Goal: Task Accomplishment & Management: Manage account settings

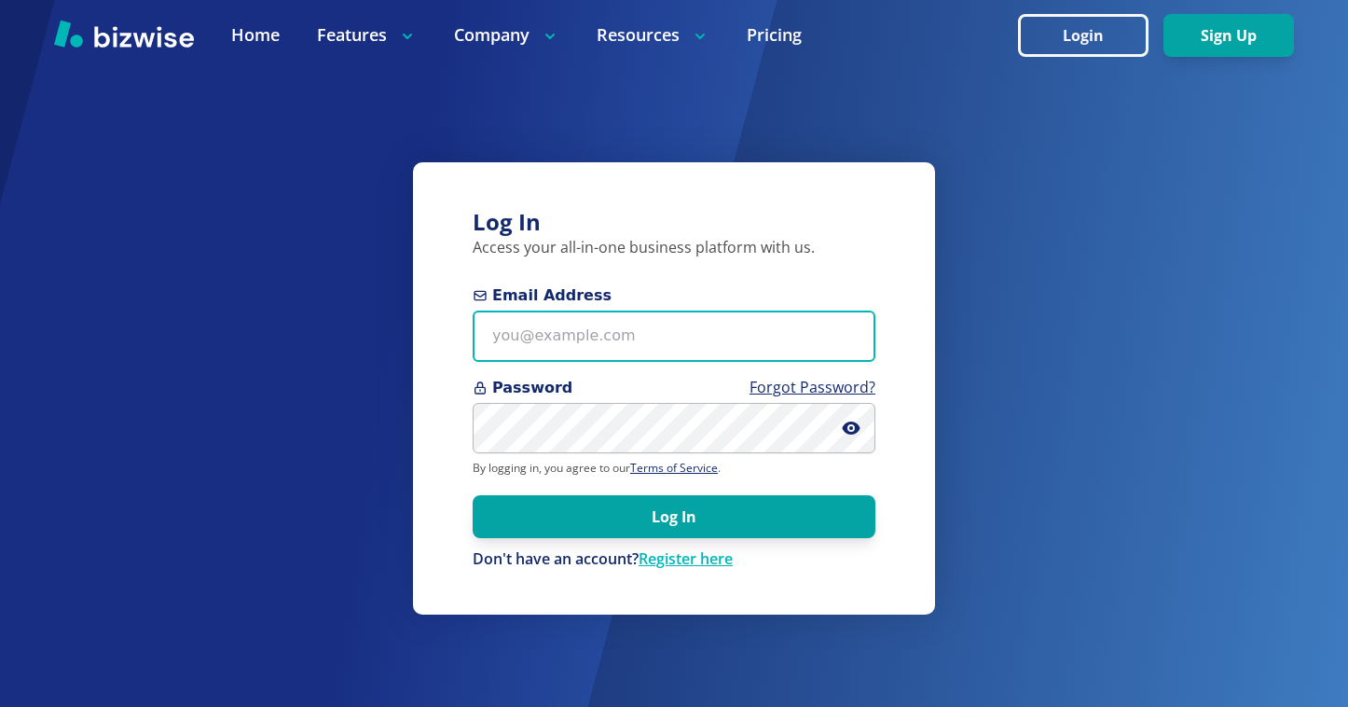
click at [553, 338] on input "Email Address" at bounding box center [674, 335] width 403 height 51
paste input "[EMAIL_ADDRESS][DOMAIN_NAME]"
type input "[EMAIL_ADDRESS][DOMAIN_NAME]"
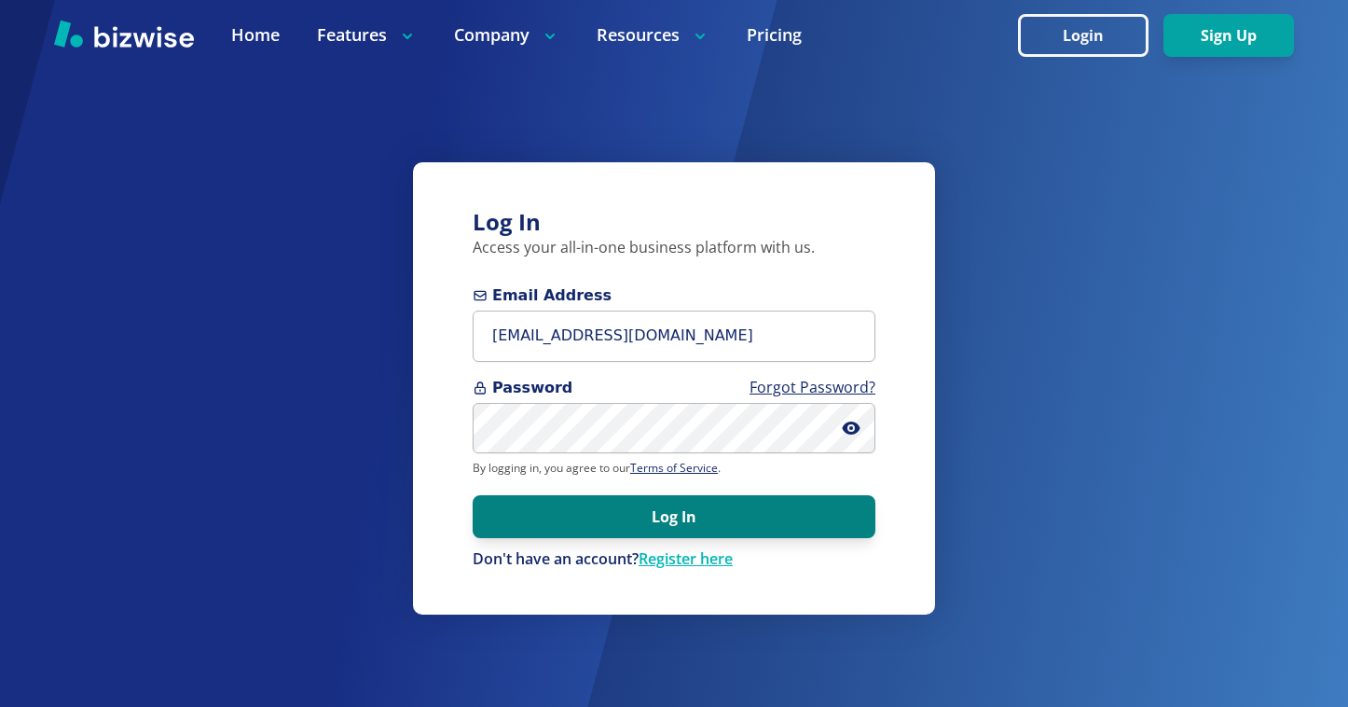
click at [641, 513] on button "Log In" at bounding box center [674, 516] width 403 height 43
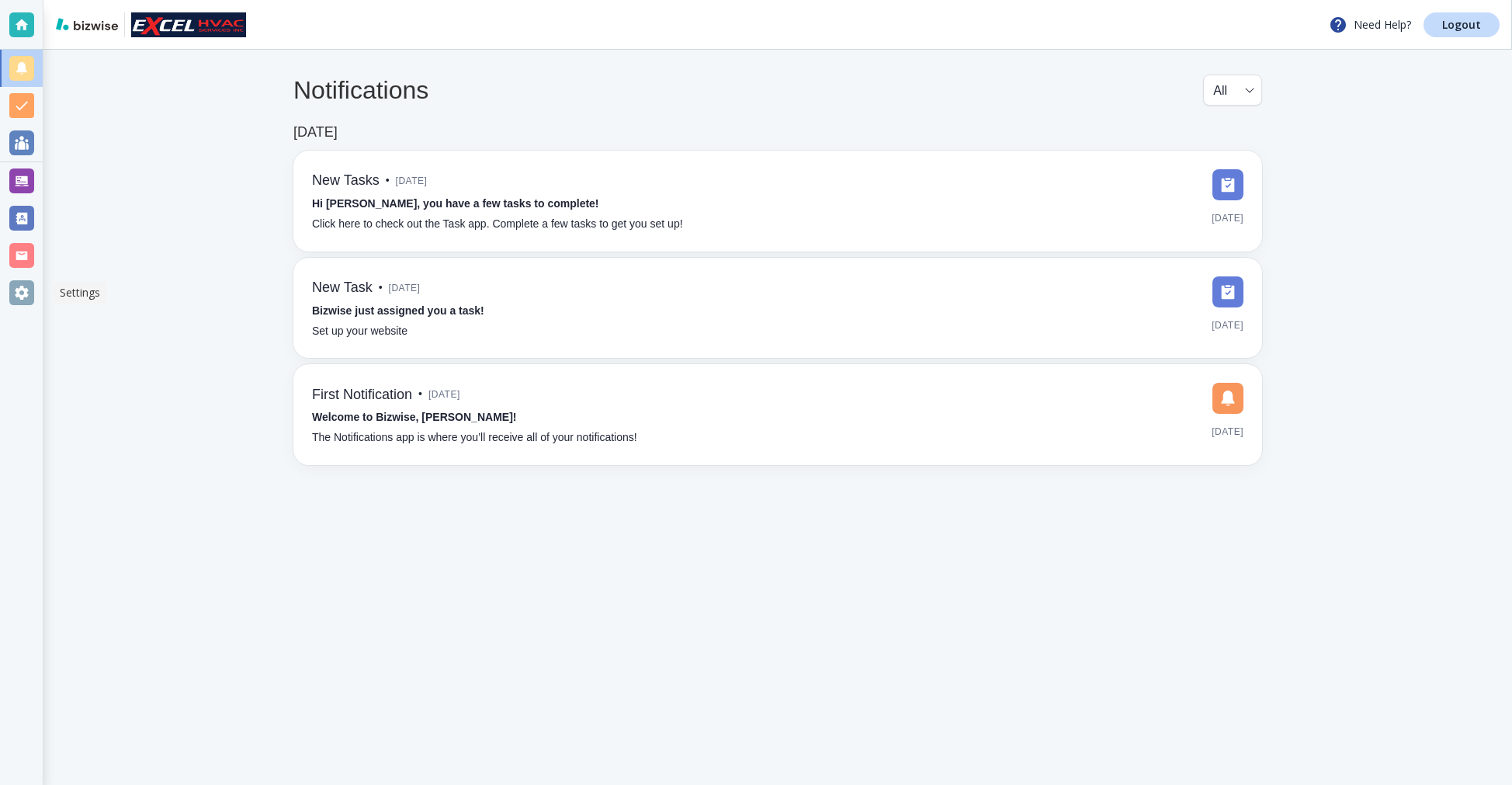
click at [23, 282] on div at bounding box center [22, 293] width 25 height 25
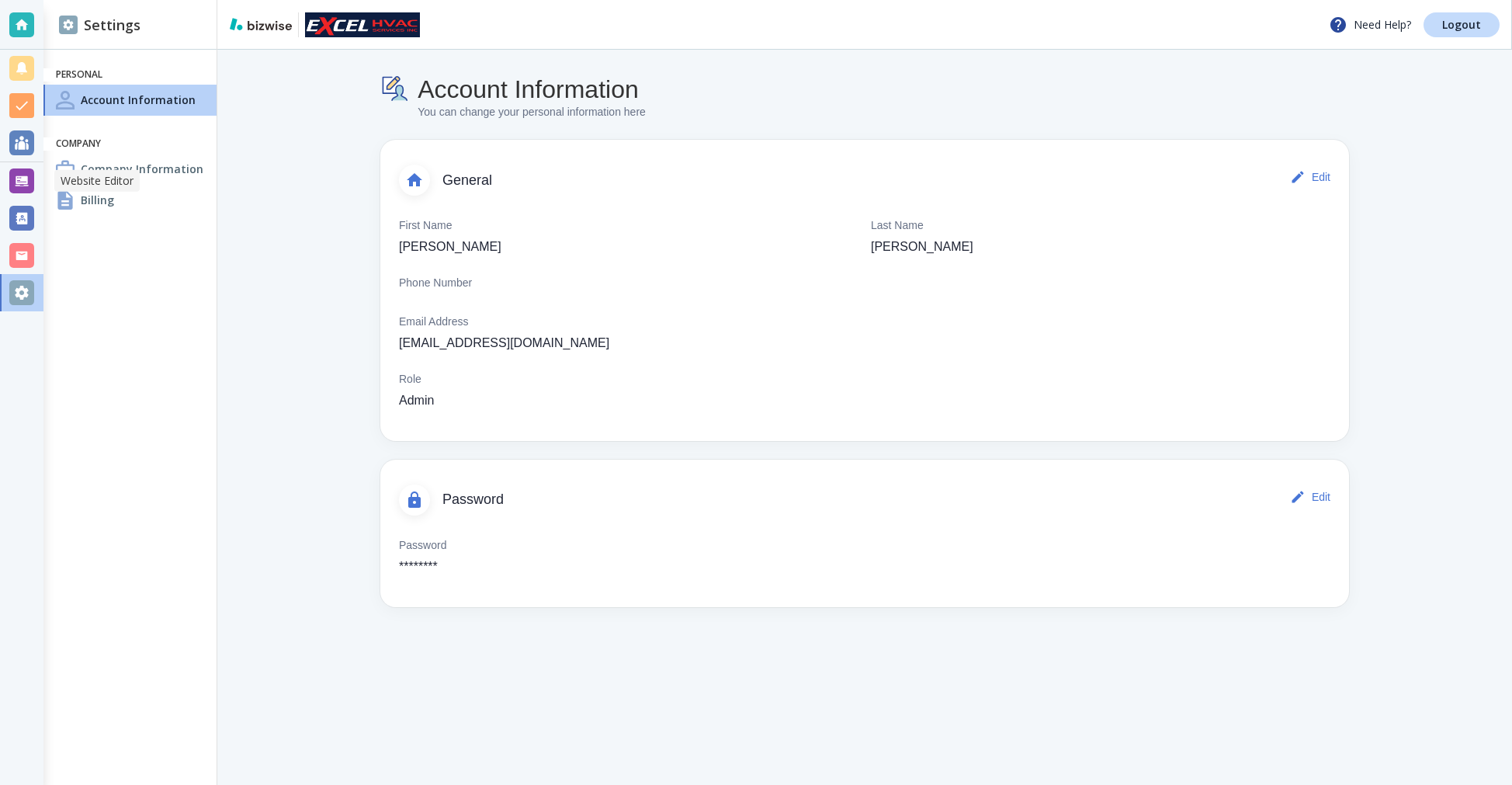
click at [23, 181] on div at bounding box center [22, 181] width 25 height 25
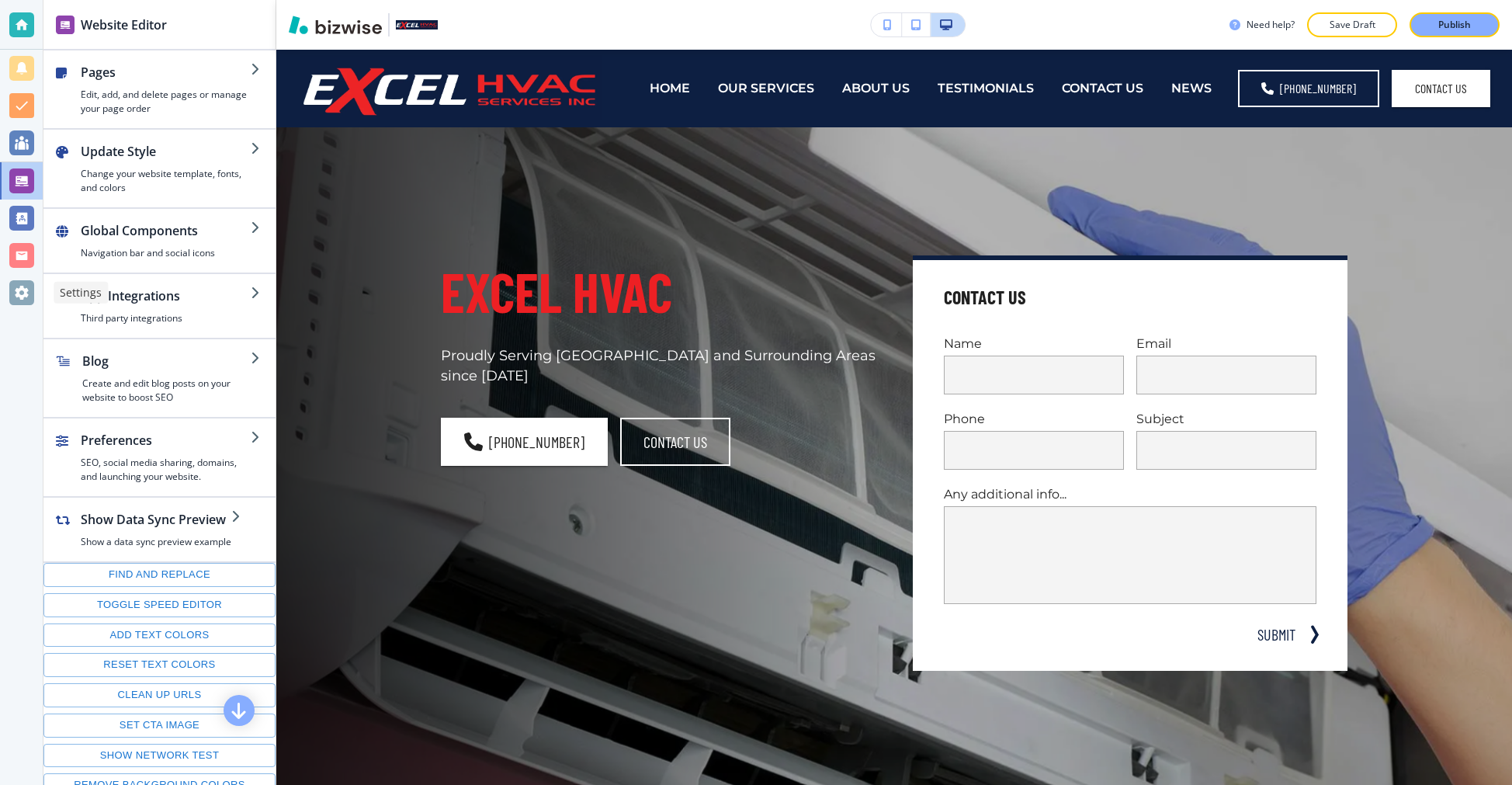
click at [33, 296] on div at bounding box center [21, 292] width 42 height 37
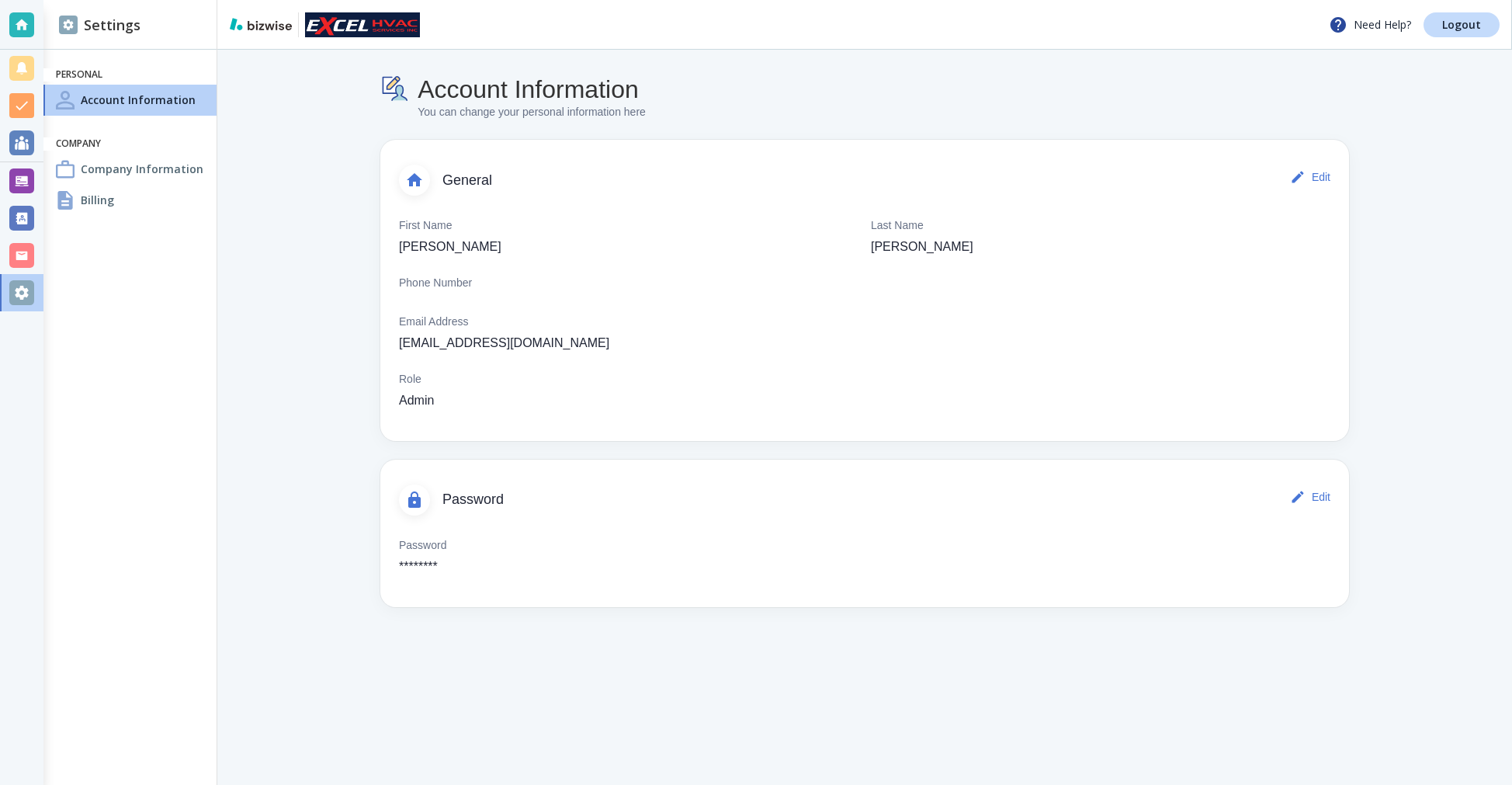
click at [124, 174] on h4 "Company Information" at bounding box center [142, 169] width 122 height 17
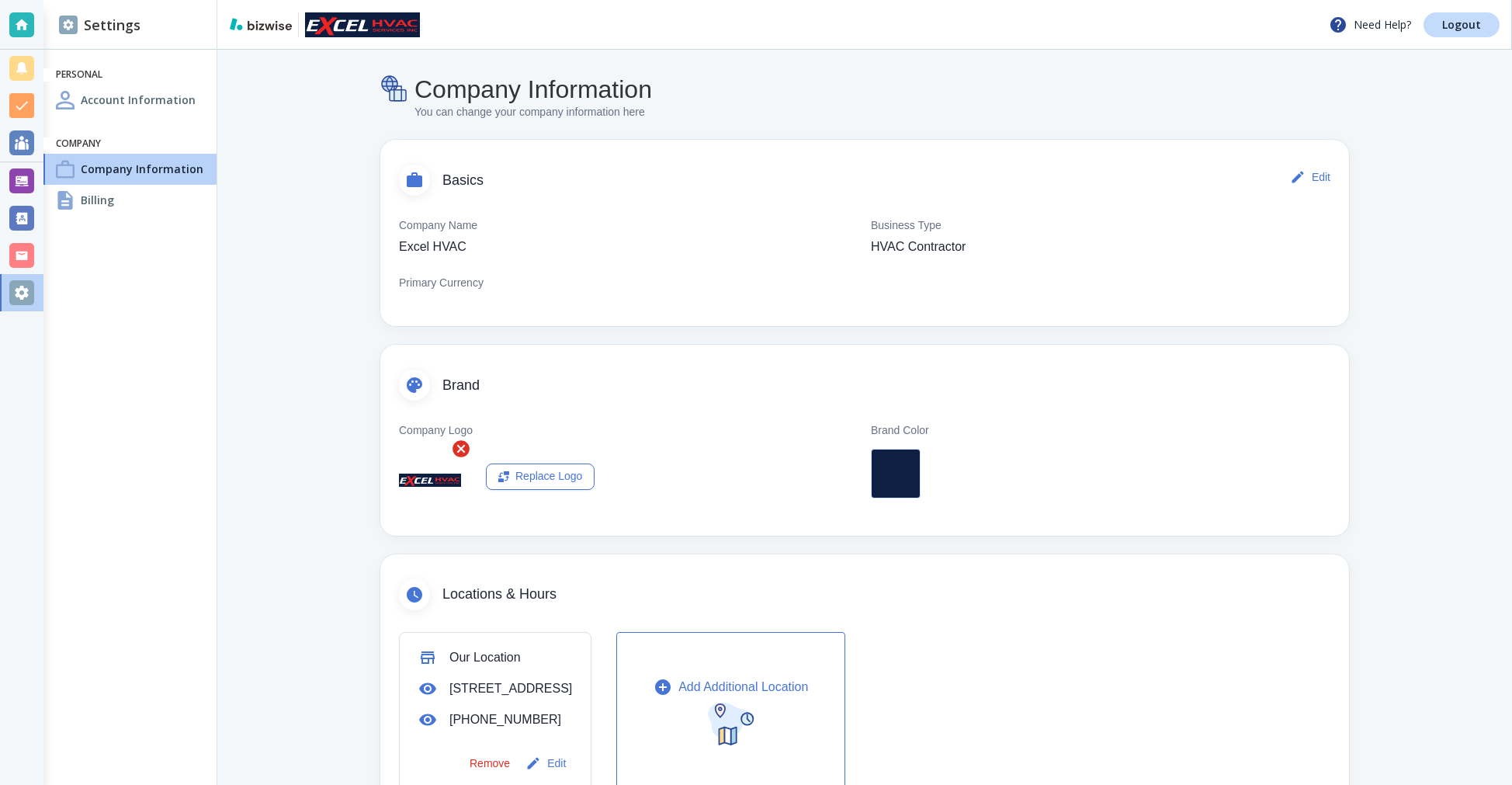
click at [120, 193] on div "Billing" at bounding box center [130, 200] width 173 height 31
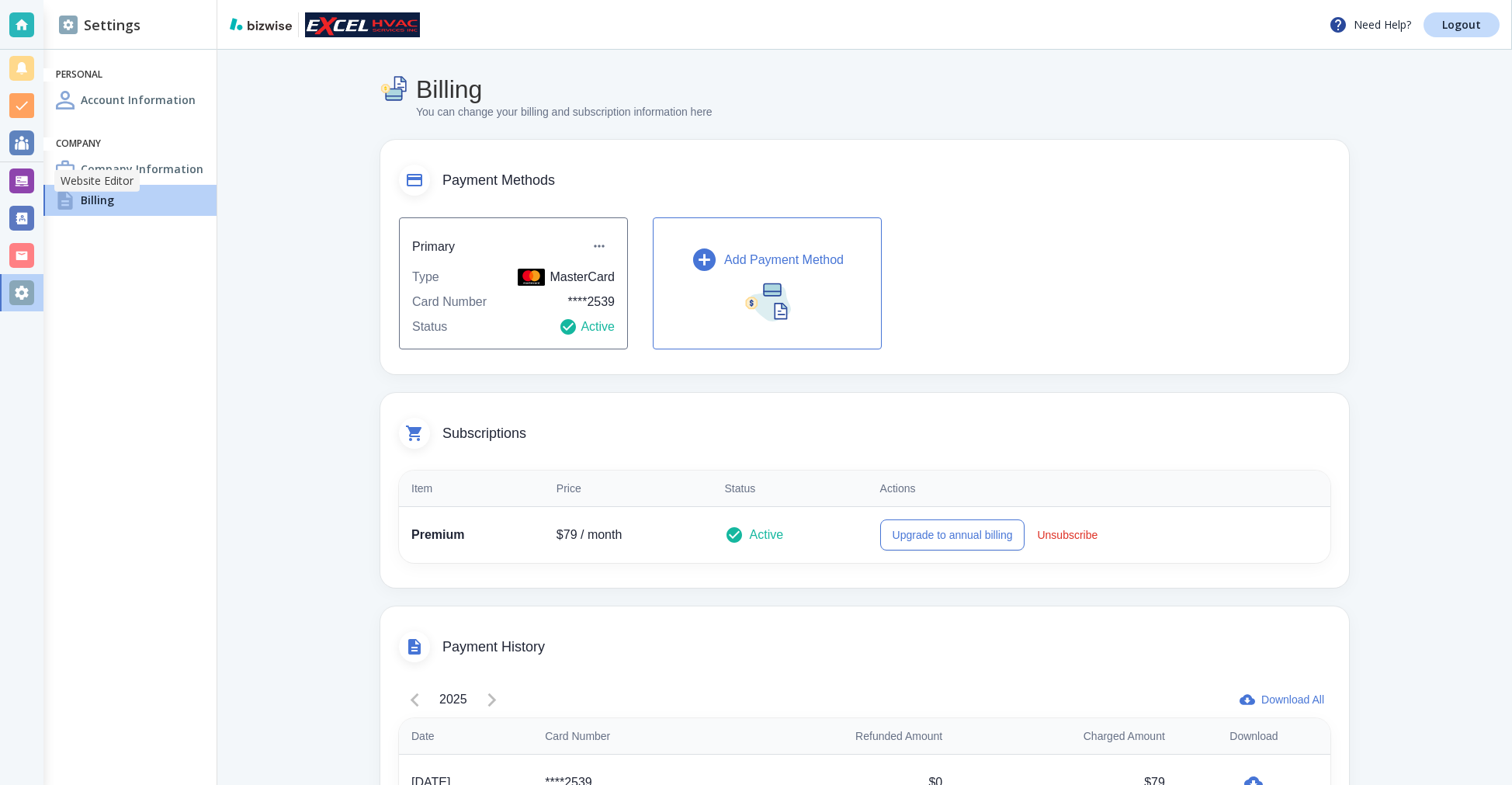
click at [9, 178] on div at bounding box center [22, 181] width 25 height 25
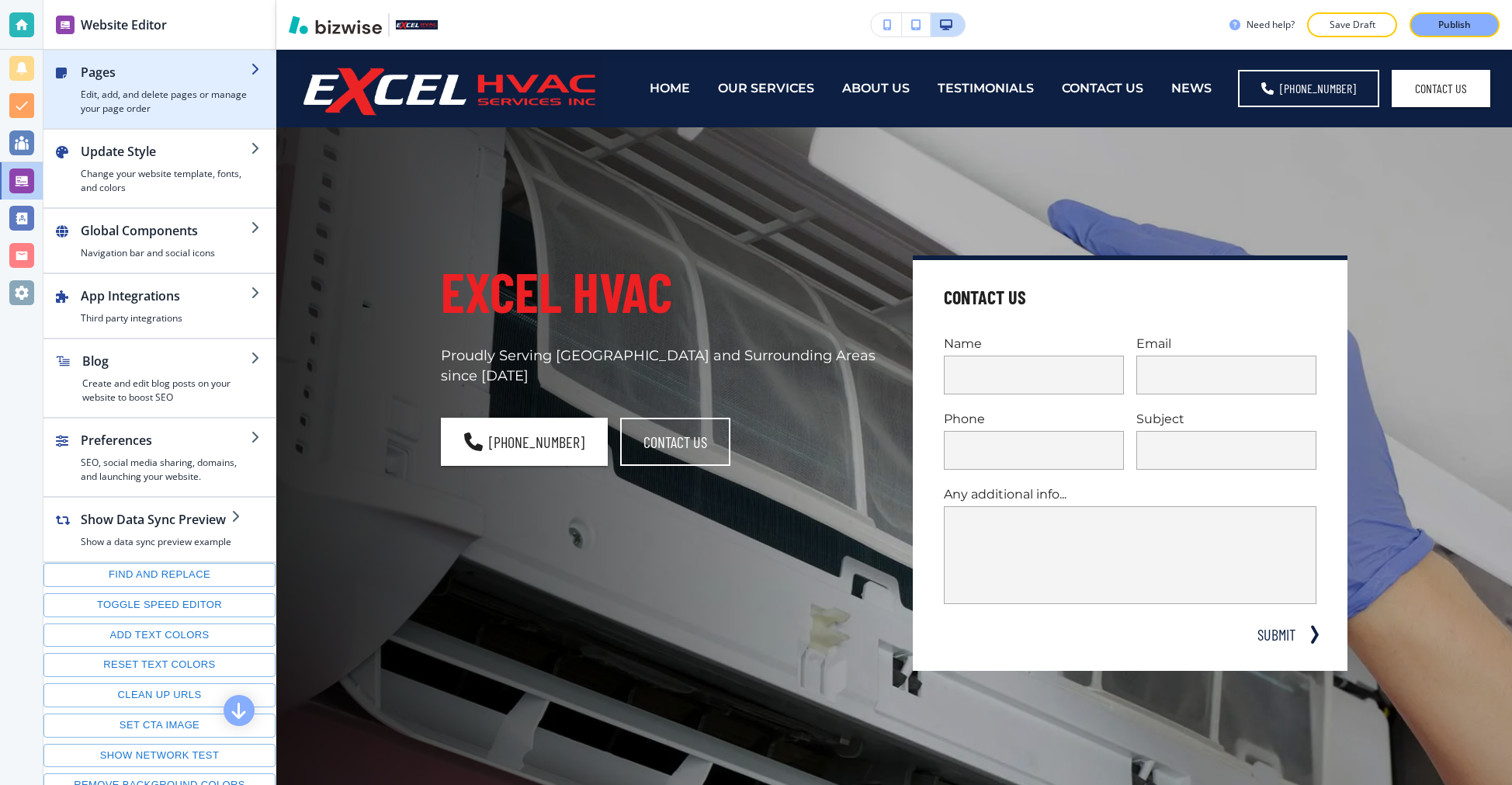
click at [141, 78] on h2 "Pages" at bounding box center [166, 72] width 170 height 18
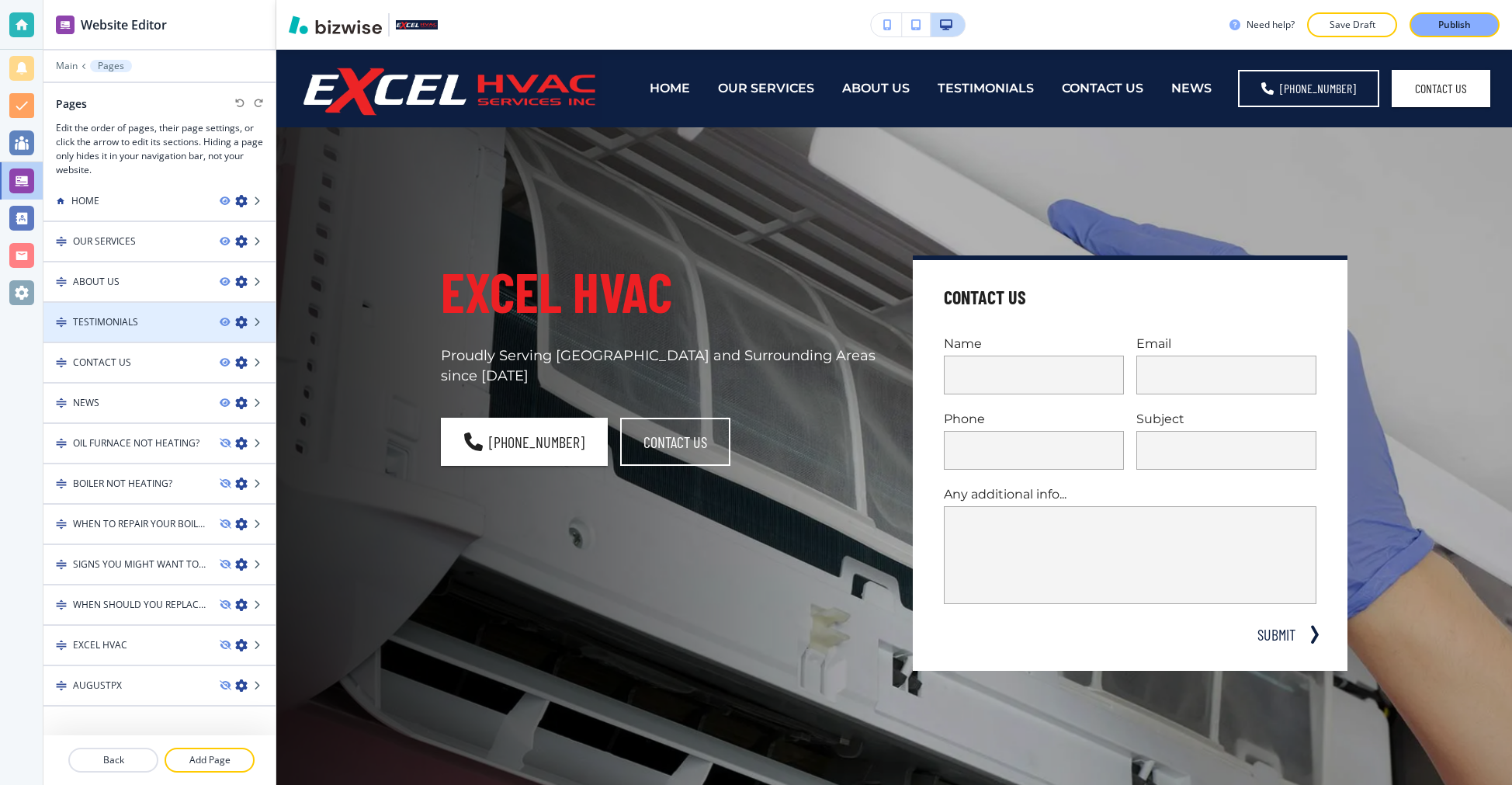
scroll to position [18, 0]
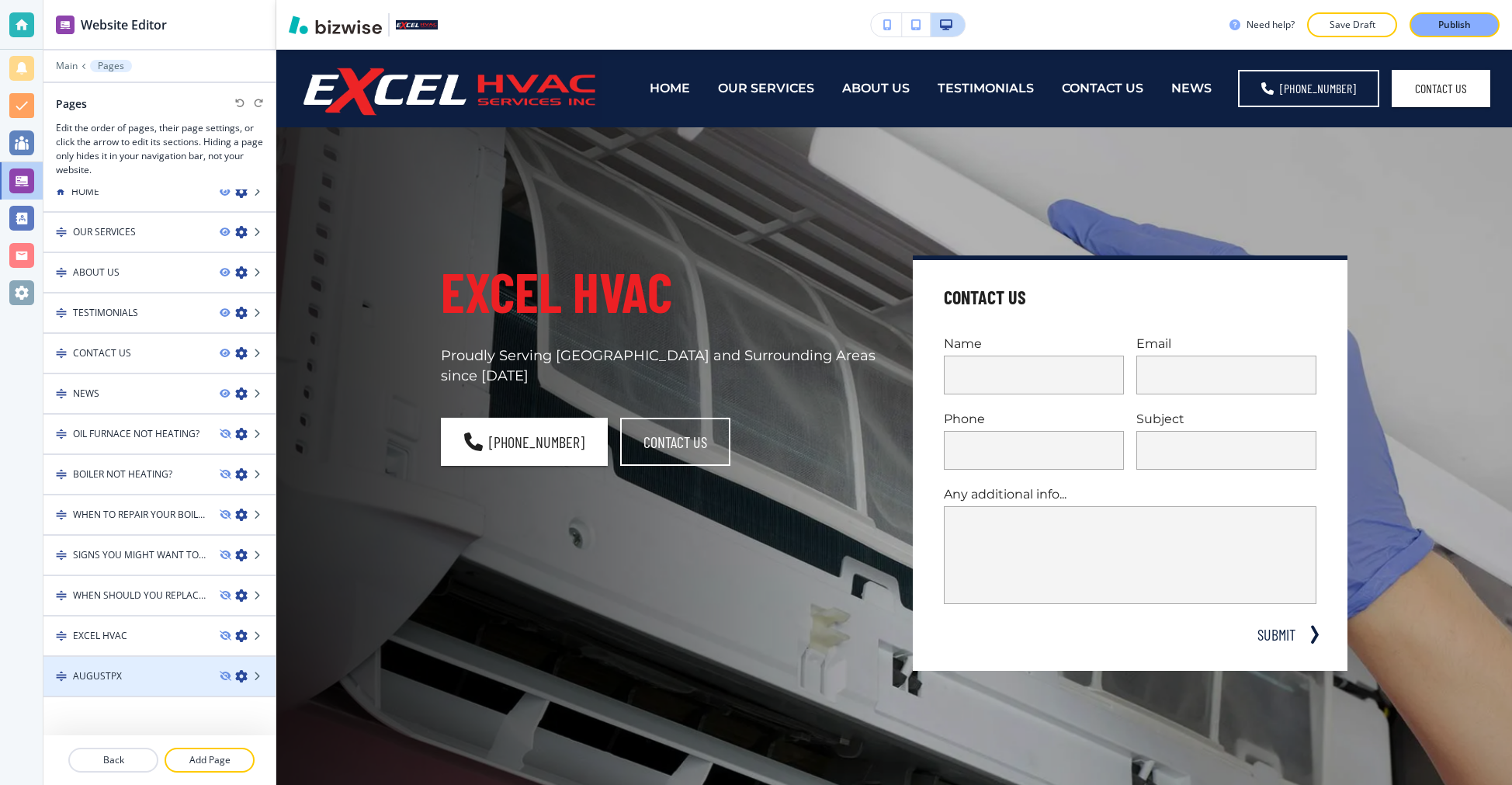
click at [118, 688] on div at bounding box center [159, 689] width 232 height 12
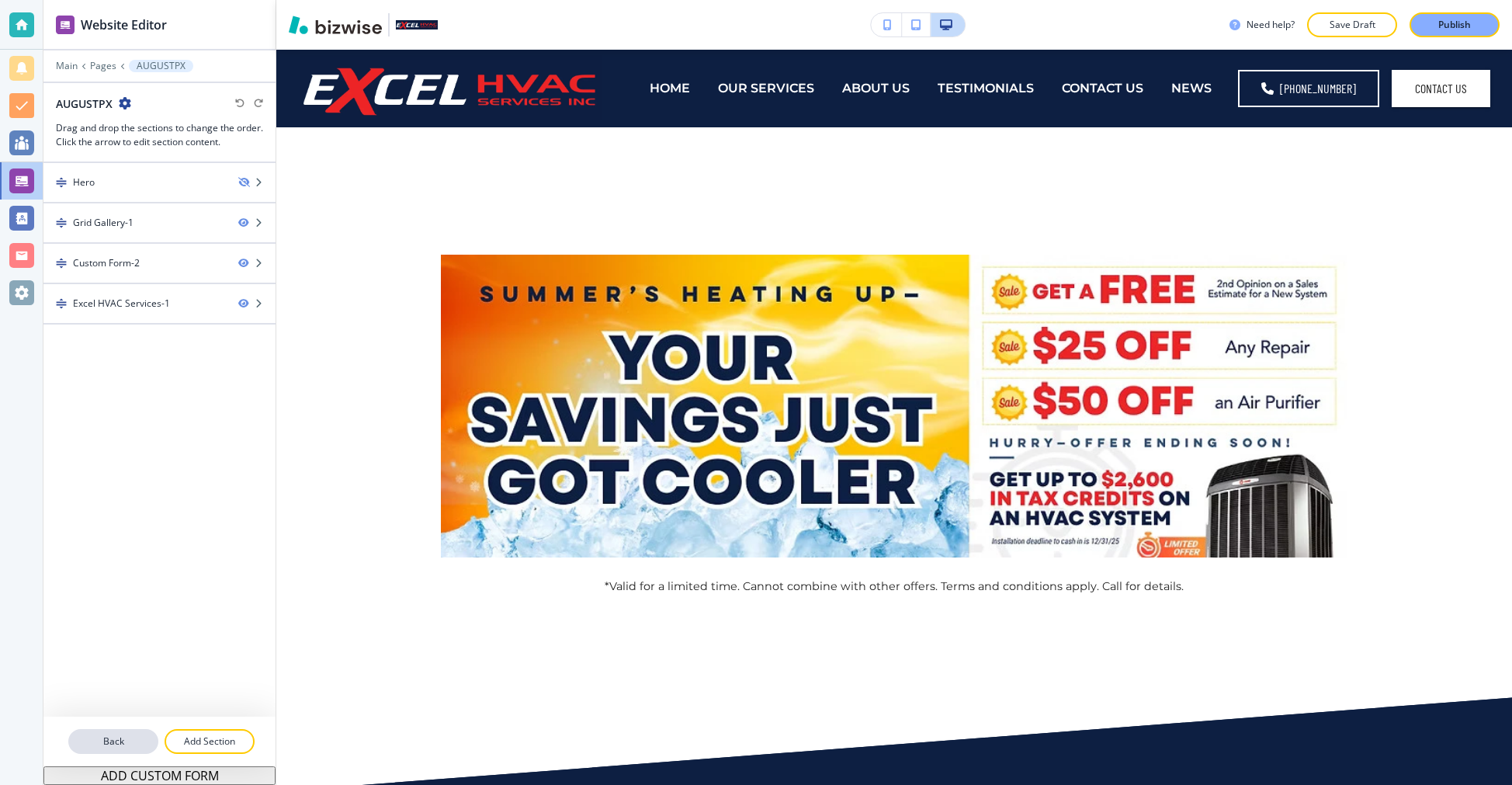
click at [98, 741] on p "Back" at bounding box center [113, 741] width 87 height 14
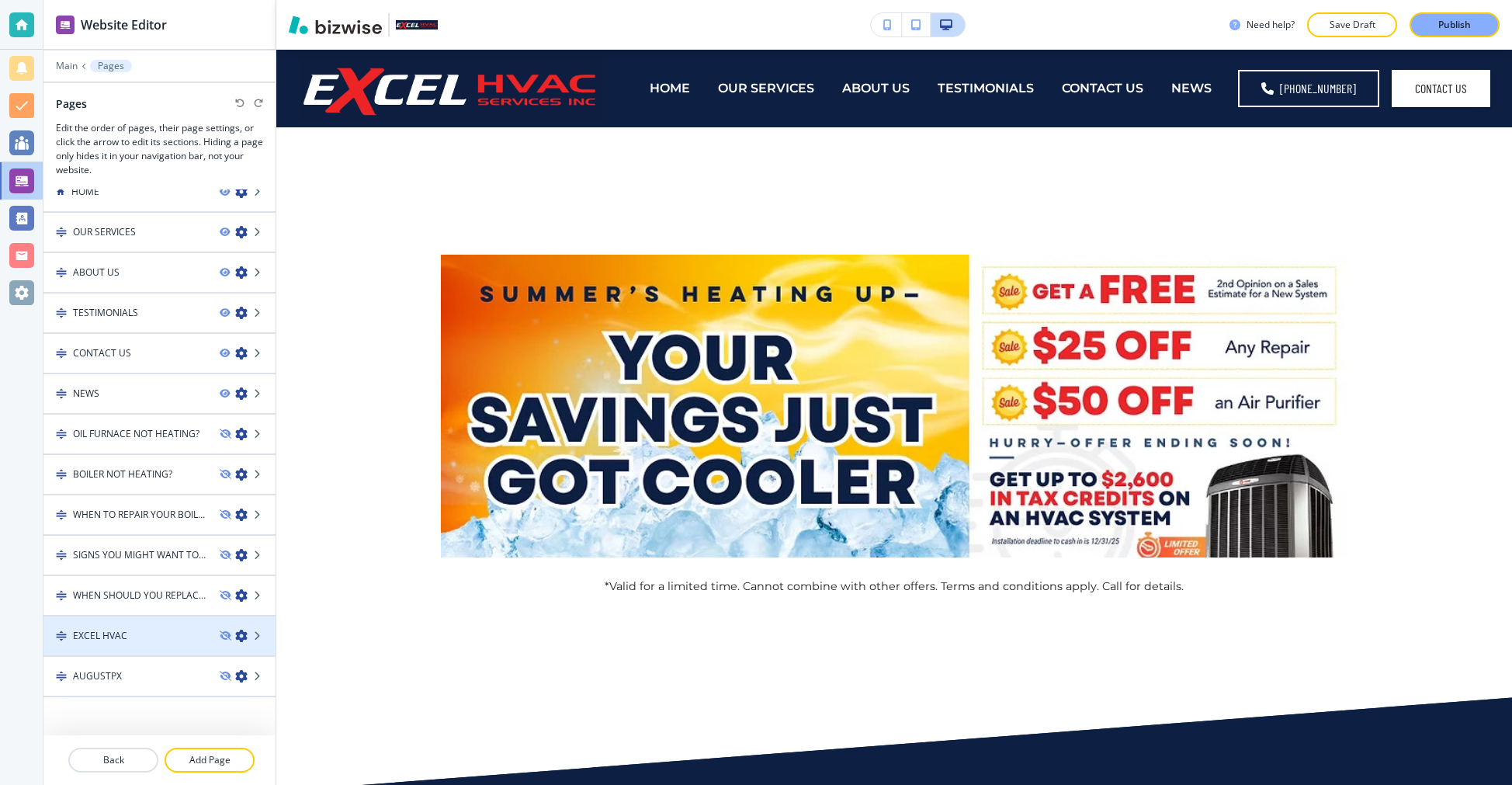
click at [121, 643] on div at bounding box center [159, 648] width 232 height 12
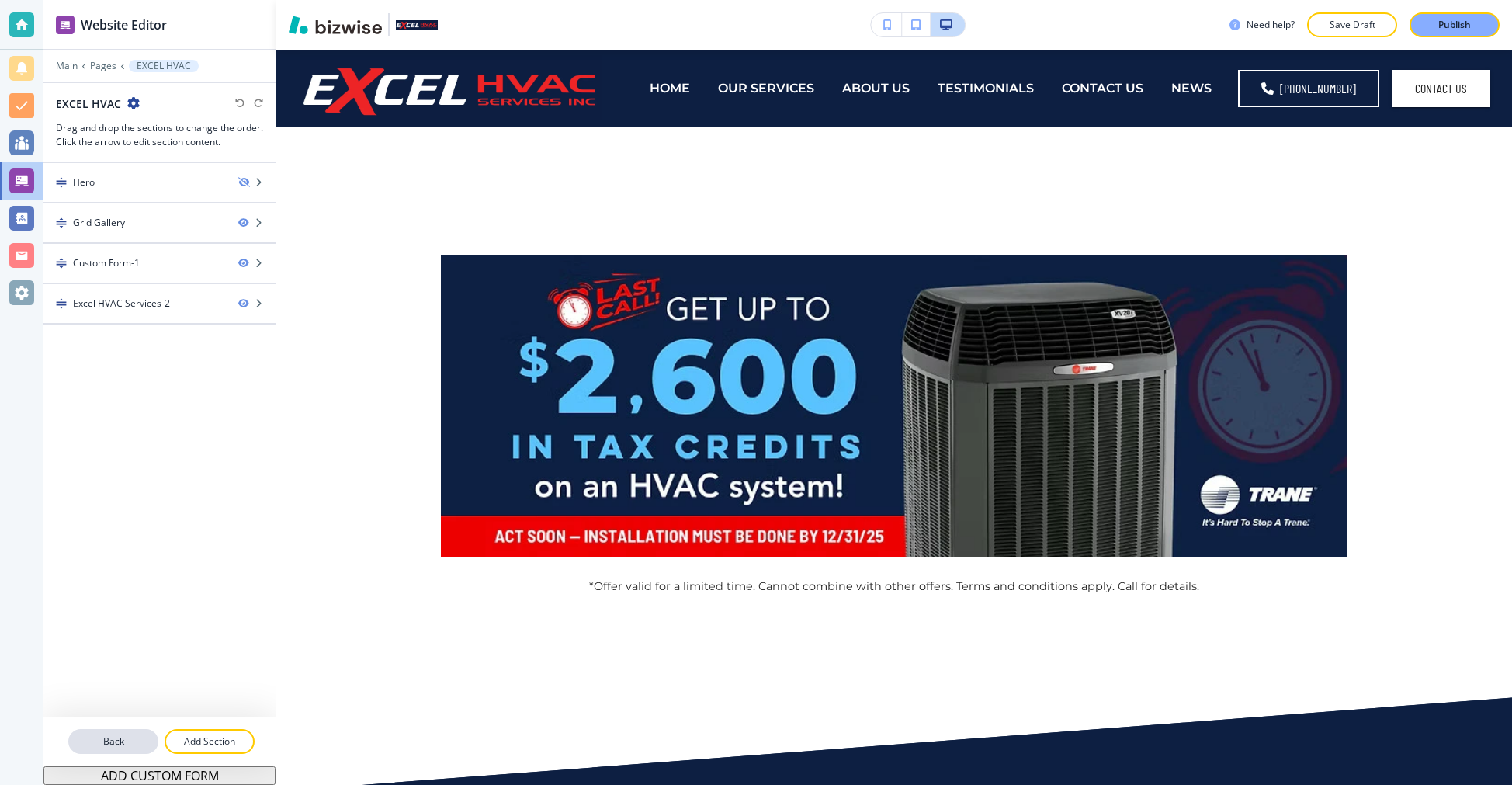
click at [123, 736] on p "Back" at bounding box center [113, 741] width 87 height 14
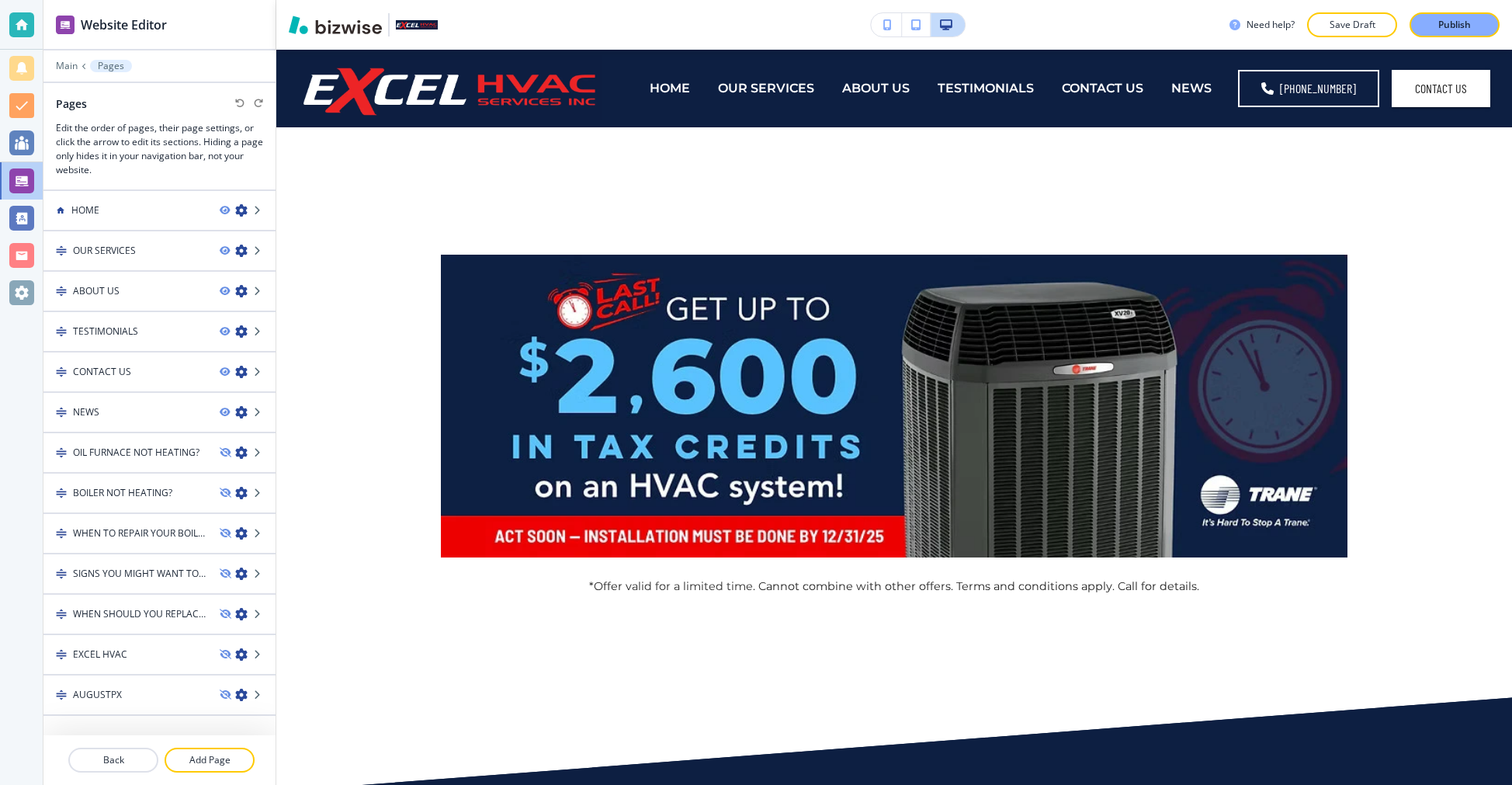
click at [1032, 30] on div "Need help? Save Draft Publish" at bounding box center [894, 25] width 1236 height 25
